Goal: Find specific page/section: Find specific page/section

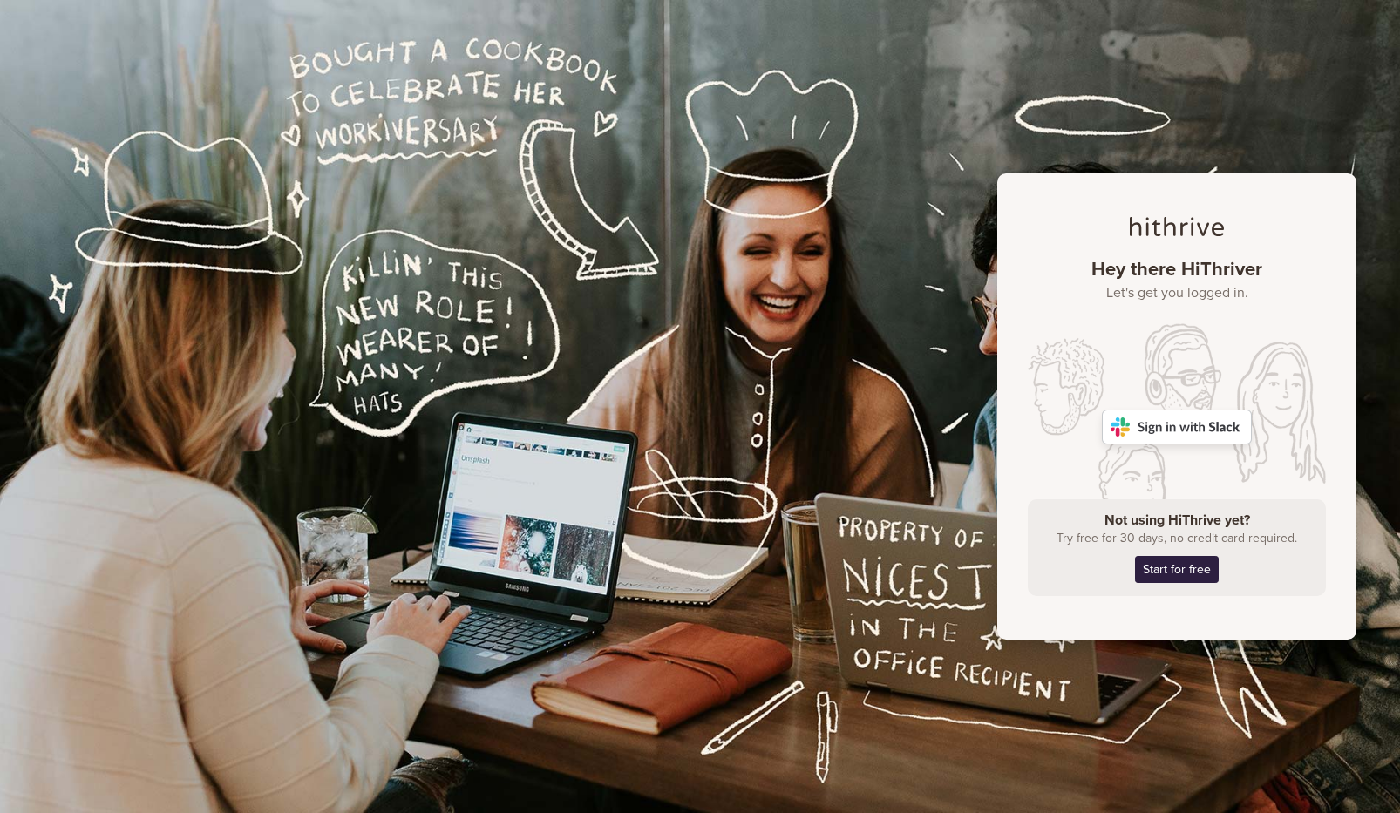
click at [1179, 436] on img at bounding box center [1177, 427] width 150 height 35
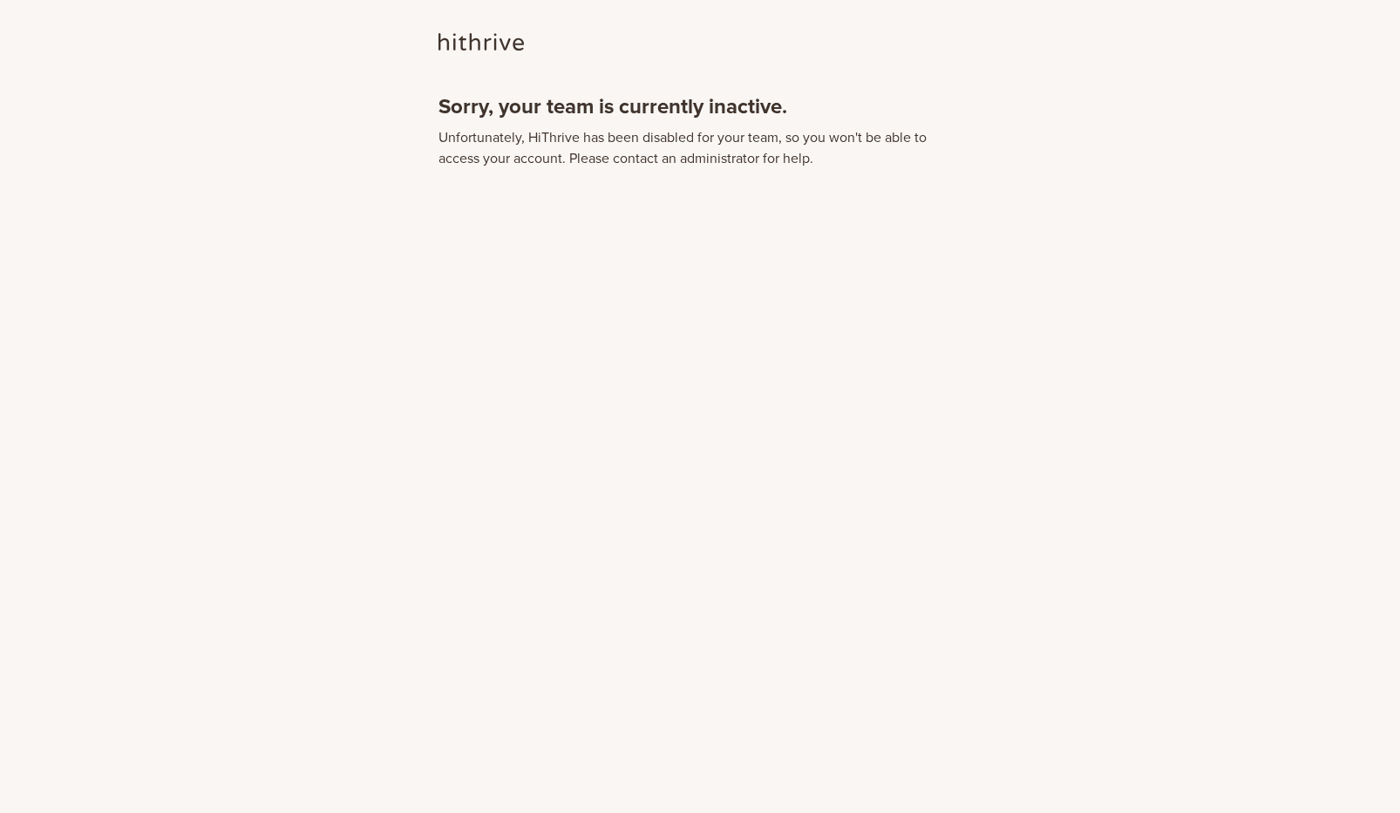
click at [318, 82] on div "Sorry, your team is currently inactive. Unfortunately, HiThrive has been disabl…" at bounding box center [700, 100] width 1400 height 139
